Goal: Navigation & Orientation: Go to known website

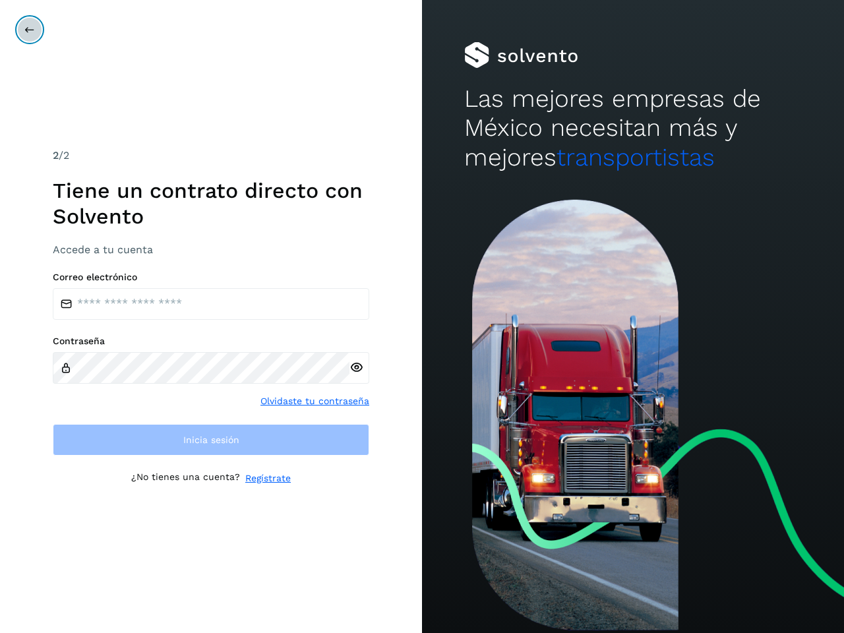
click at [30, 30] on icon at bounding box center [29, 29] width 11 height 11
click at [356, 367] on icon at bounding box center [357, 368] width 14 height 14
click at [315, 401] on link "Olvidaste tu contraseña" at bounding box center [315, 402] width 109 height 14
click at [268, 478] on link "Regístrate" at bounding box center [268, 479] width 46 height 14
